Goal: Task Accomplishment & Management: Complete application form

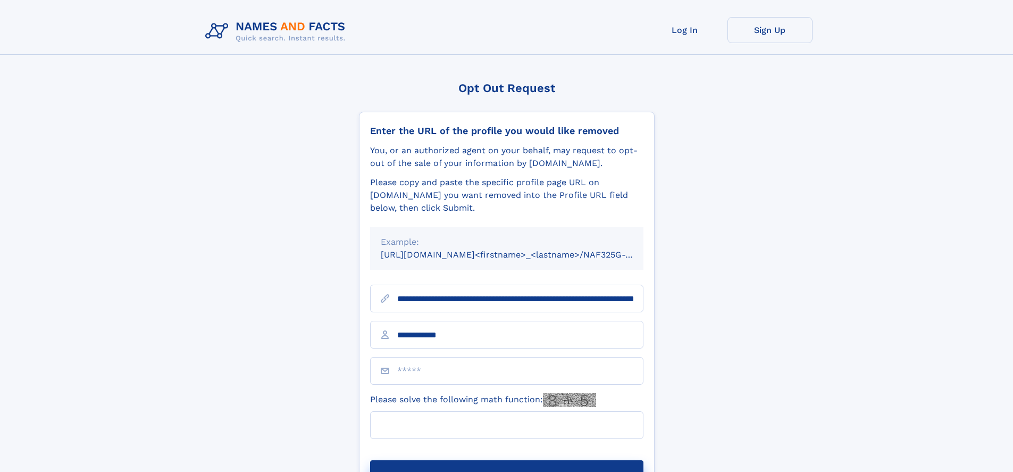
type input "**********"
type input "**"
click at [506, 460] on button "Submit Opt Out Request" at bounding box center [506, 477] width 273 height 34
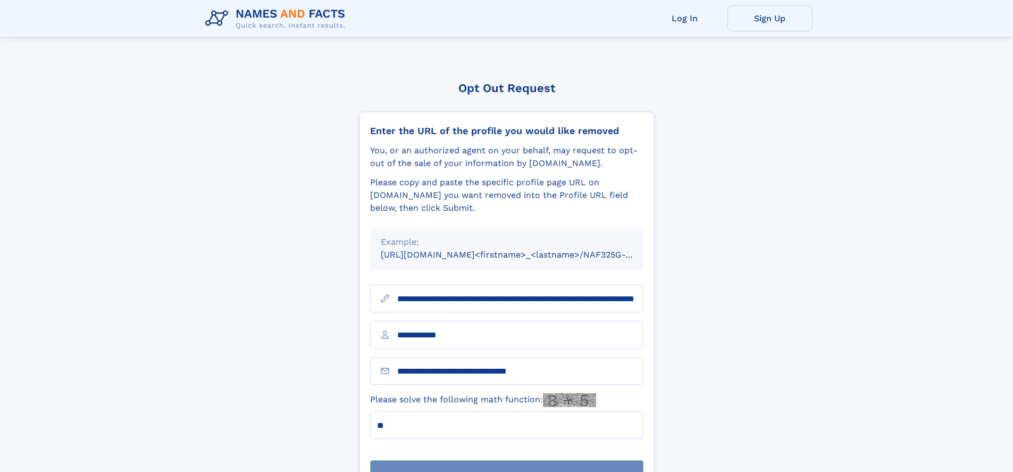
scroll to position [34, 0]
